Goal: Information Seeking & Learning: Understand process/instructions

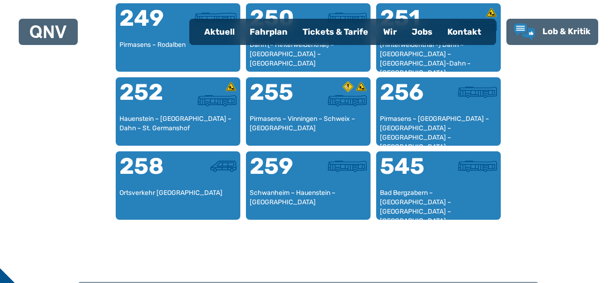
scroll to position [1226, 0]
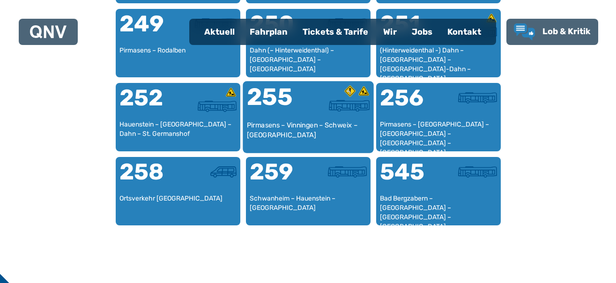
click at [298, 127] on div "Pirmasens – Vinningen – Schweix – [GEOGRAPHIC_DATA]" at bounding box center [308, 134] width 123 height 29
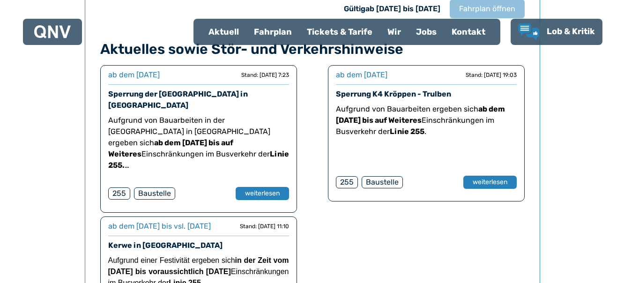
scroll to position [618, 0]
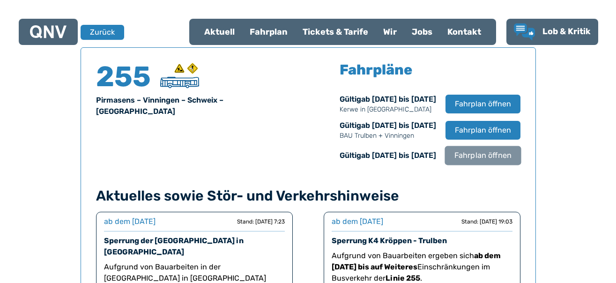
click at [471, 155] on span "Fahrplan öffnen" at bounding box center [482, 155] width 57 height 11
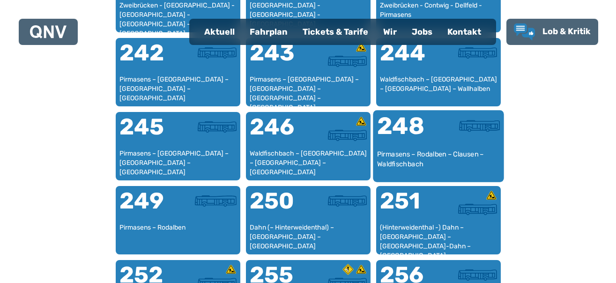
scroll to position [992, 0]
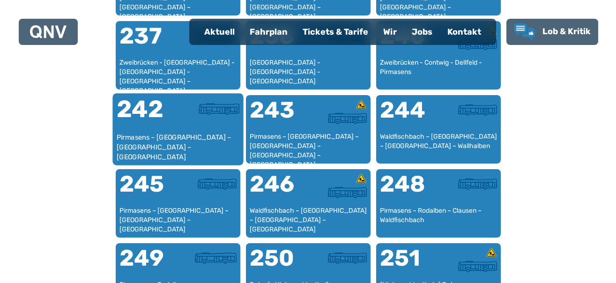
click at [158, 118] on div "242" at bounding box center [146, 115] width 61 height 35
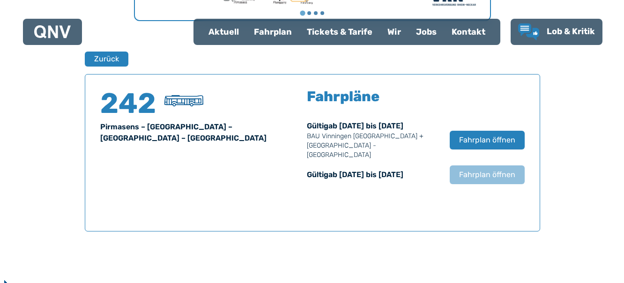
scroll to position [618, 0]
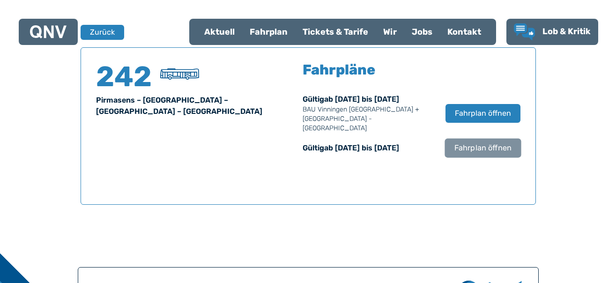
click at [483, 144] on span "Fahrplan öffnen" at bounding box center [482, 148] width 57 height 11
